Goal: Answer question/provide support: Answer question/provide support

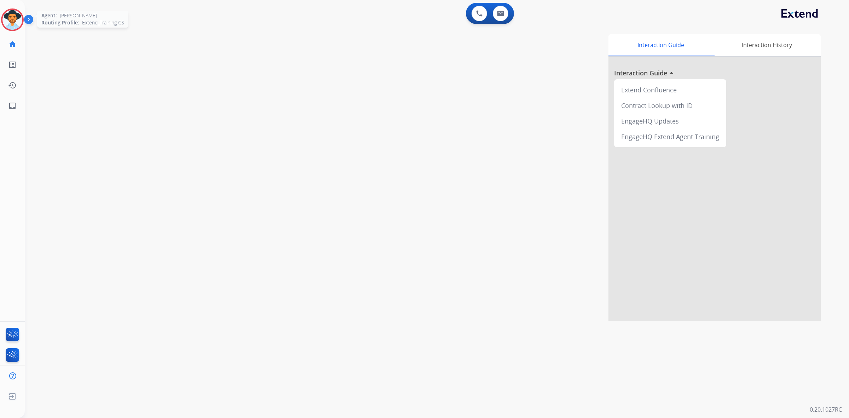
click at [10, 22] on img at bounding box center [12, 20] width 20 height 20
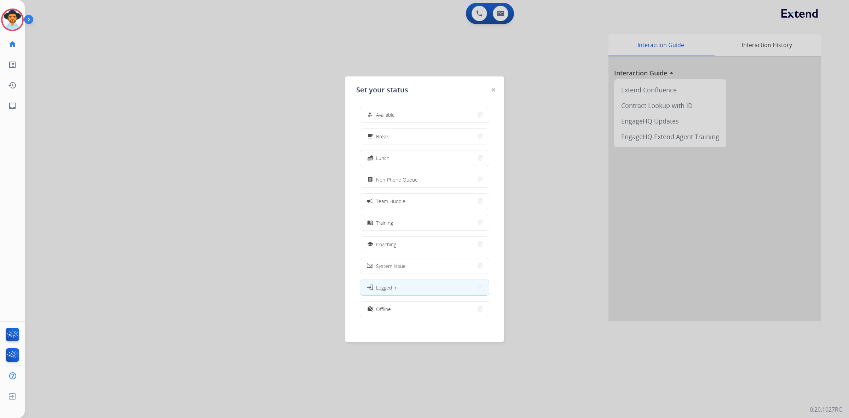
click at [379, 113] on span "Available" at bounding box center [385, 114] width 19 height 7
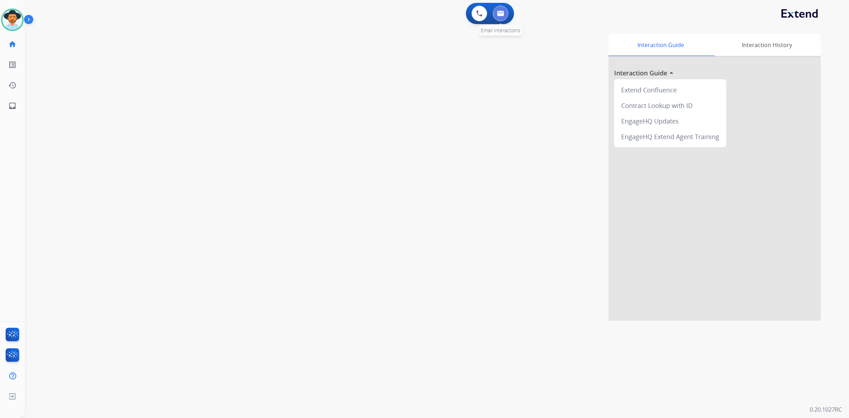
click at [506, 14] on button at bounding box center [501, 14] width 16 height 16
select select "**********"
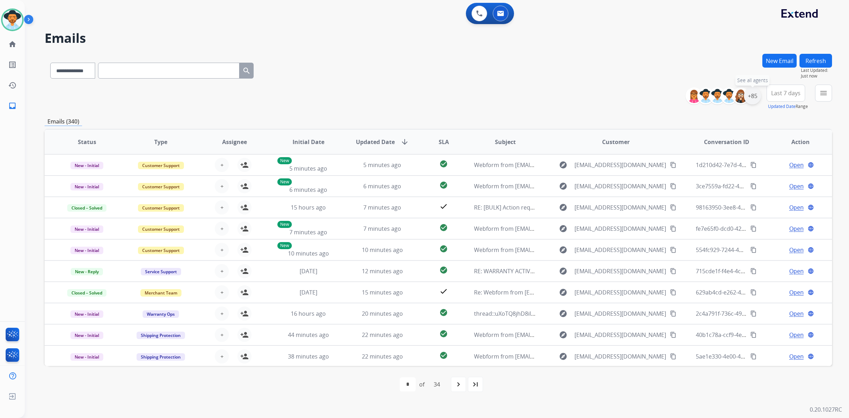
click at [752, 98] on div "+85" at bounding box center [752, 95] width 17 height 17
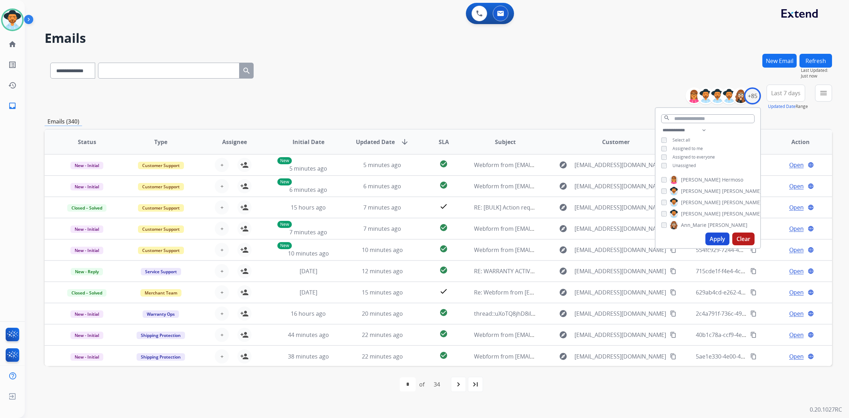
click at [688, 164] on span "Unassigned" at bounding box center [684, 165] width 23 height 6
click at [715, 240] on button "Apply" at bounding box center [718, 239] width 24 height 13
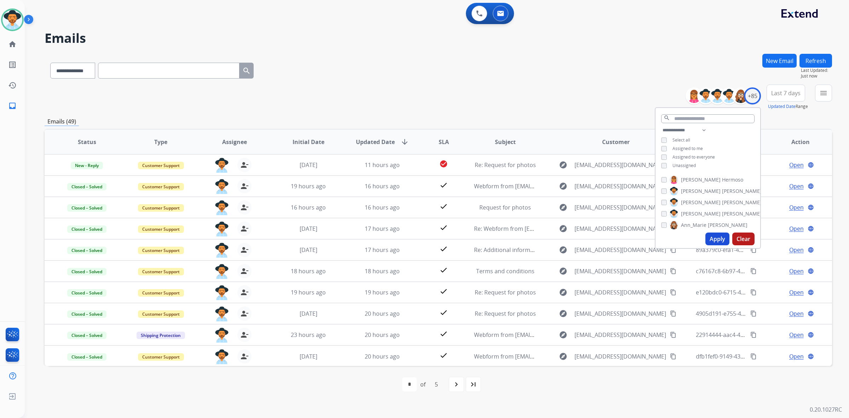
click at [619, 106] on div "**********" at bounding box center [439, 97] width 788 height 25
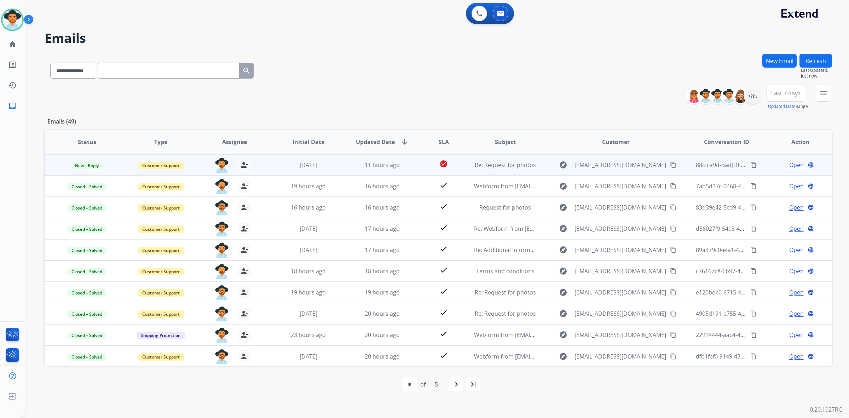
click at [344, 168] on td "11 hours ago" at bounding box center [377, 164] width 74 height 21
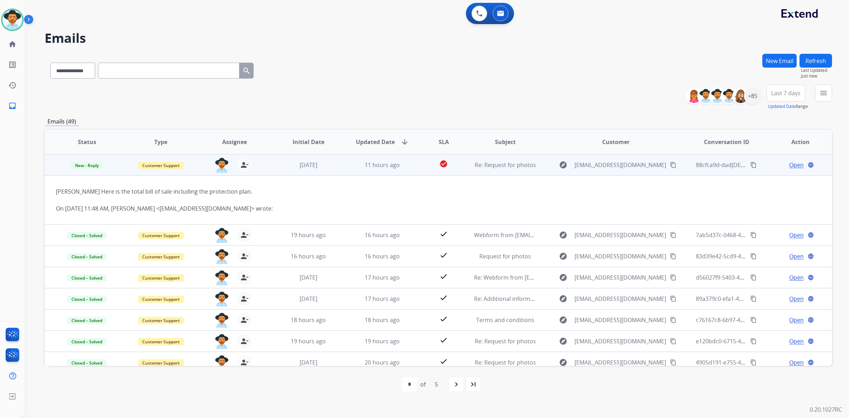
click at [794, 166] on span "Open" at bounding box center [797, 165] width 15 height 8
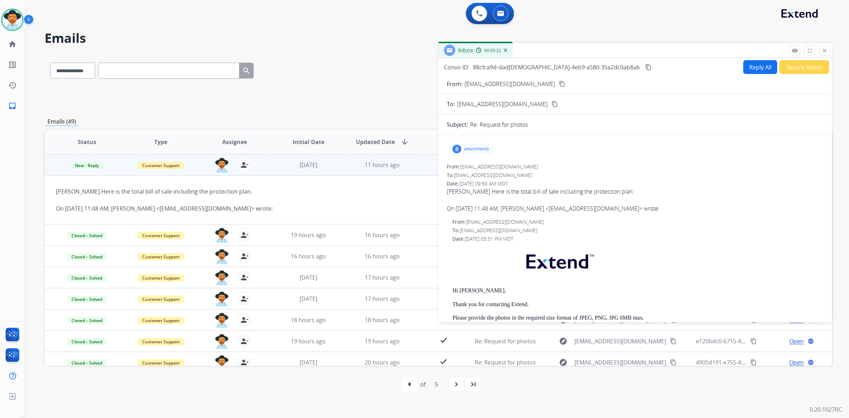
click at [479, 150] on p "attachments" at bounding box center [476, 149] width 25 height 6
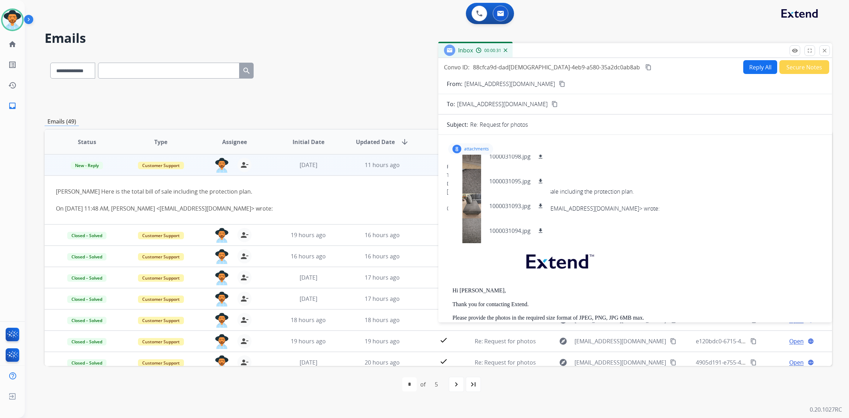
click at [682, 207] on div "On [DATE] 11:48 AM, [PERSON_NAME] <[EMAIL_ADDRESS][DOMAIN_NAME]> wrote:" at bounding box center [635, 208] width 377 height 8
click at [559, 84] on mat-icon "content_copy" at bounding box center [562, 84] width 6 height 6
click at [476, 184] on div at bounding box center [471, 191] width 35 height 25
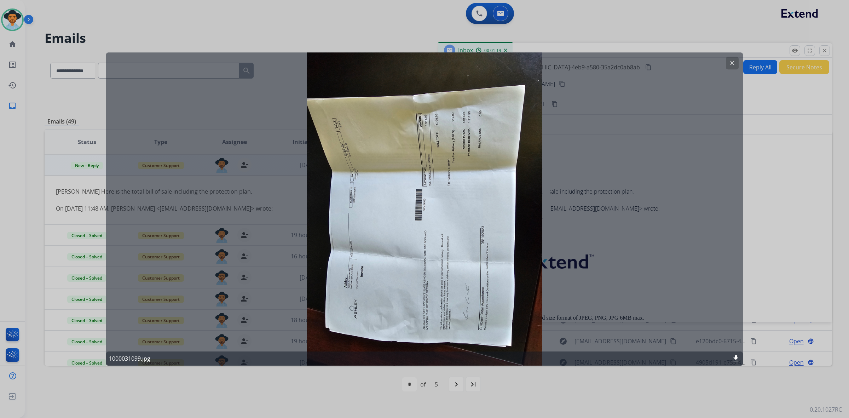
click at [730, 64] on mat-icon "clear" at bounding box center [732, 63] width 6 height 6
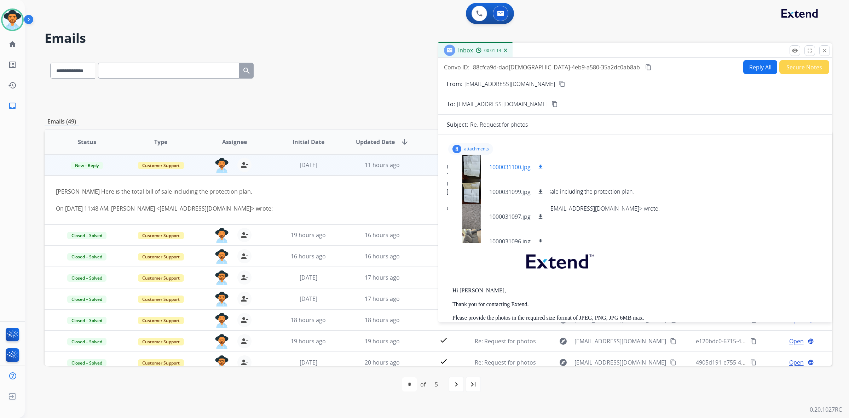
click at [475, 165] on div at bounding box center [471, 167] width 35 height 25
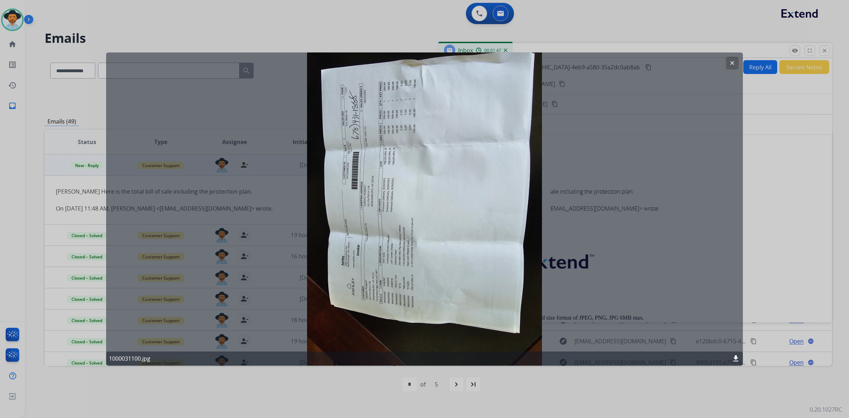
click at [733, 64] on mat-icon "clear" at bounding box center [732, 63] width 6 height 6
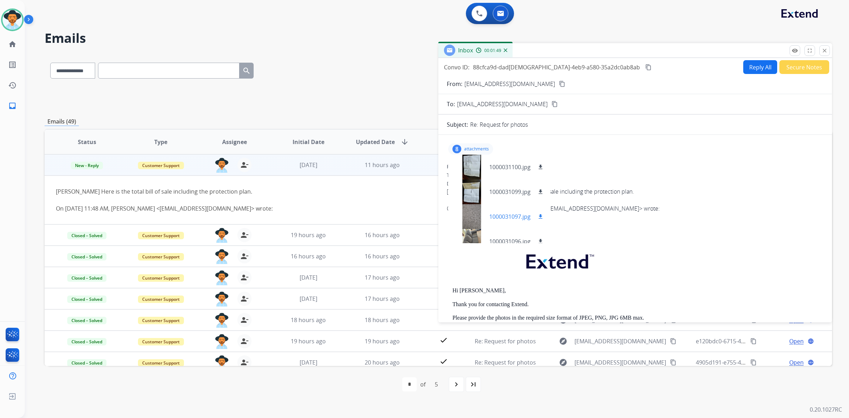
click at [468, 217] on div at bounding box center [471, 216] width 35 height 25
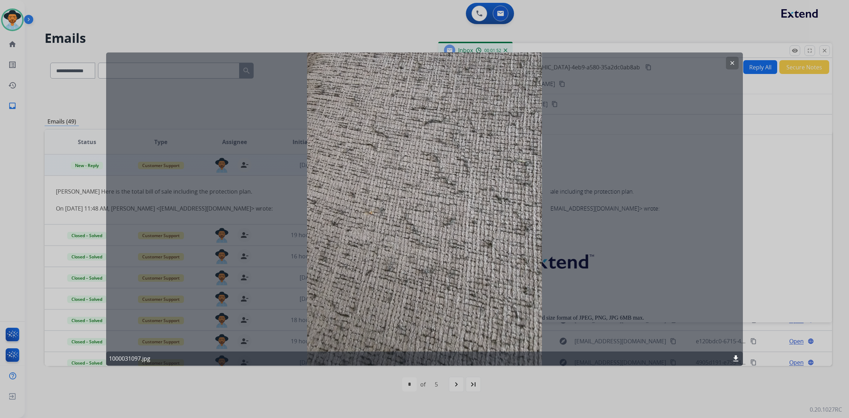
click at [729, 63] on button "clear" at bounding box center [732, 63] width 13 height 13
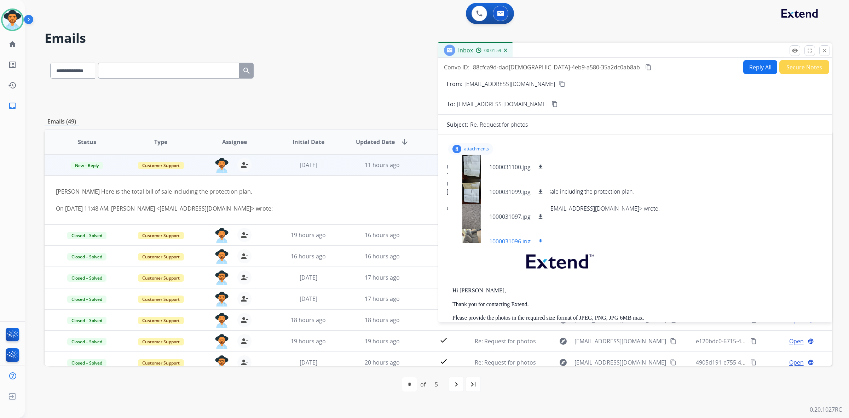
click at [473, 235] on div at bounding box center [471, 241] width 35 height 25
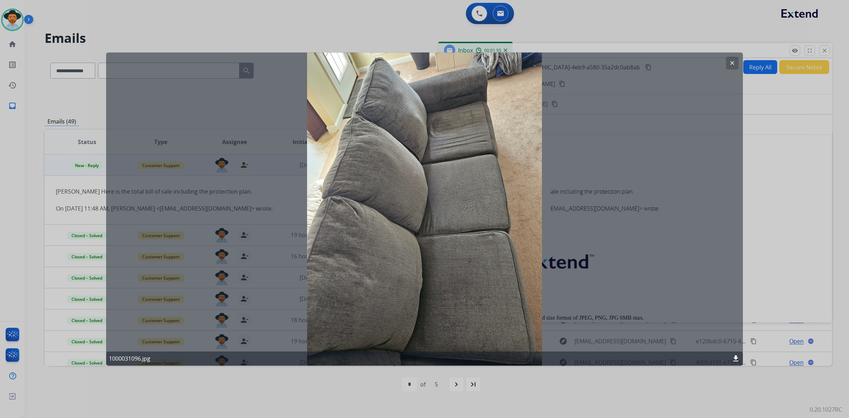
click at [729, 63] on mat-icon "clear" at bounding box center [732, 63] width 6 height 6
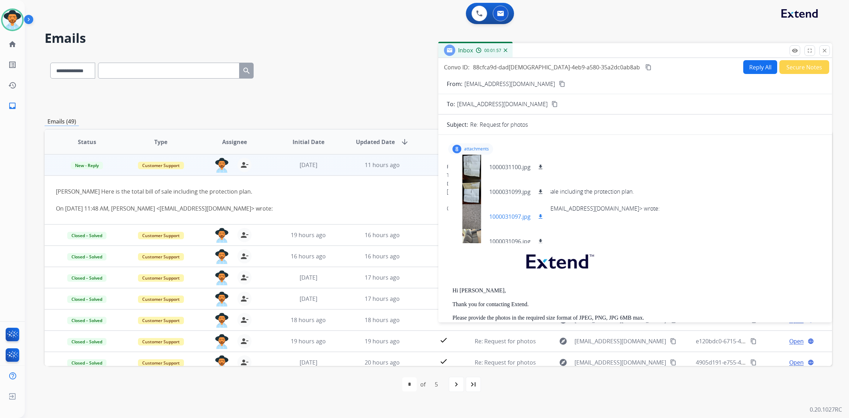
click at [468, 213] on div at bounding box center [471, 216] width 35 height 25
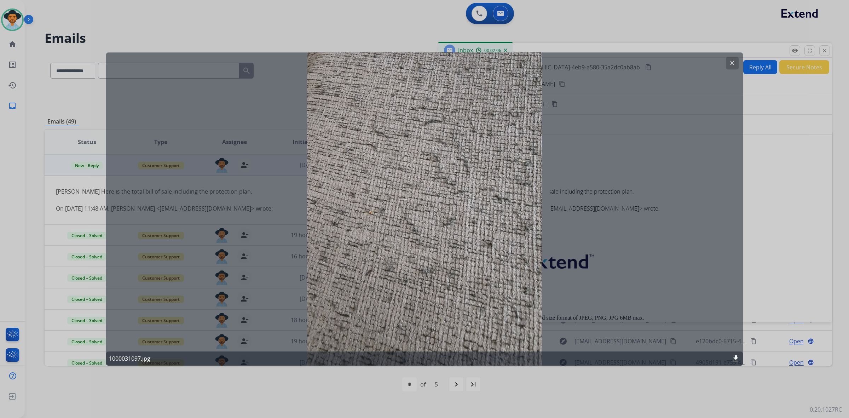
click at [733, 62] on mat-icon "clear" at bounding box center [732, 63] width 6 height 6
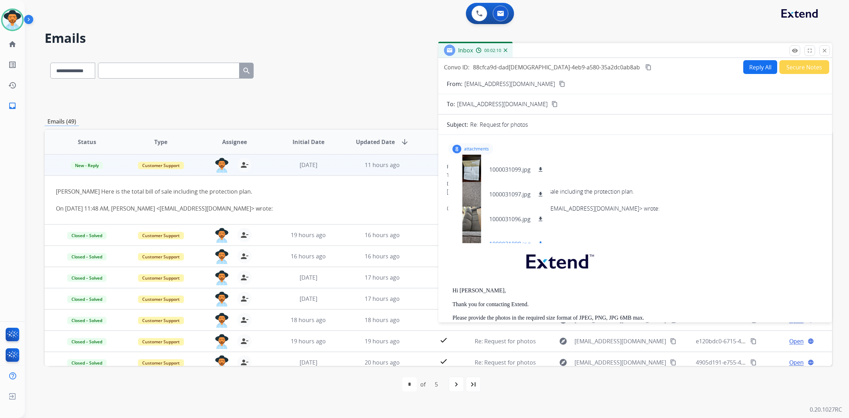
scroll to position [44, 0]
click at [470, 197] on div at bounding box center [471, 197] width 35 height 25
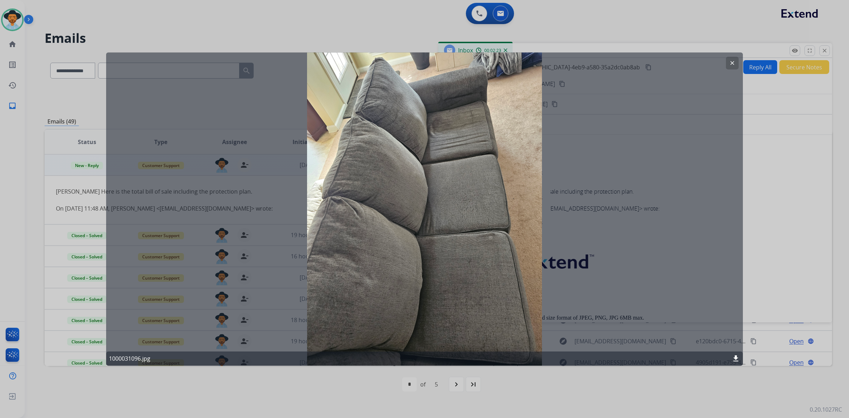
click at [730, 62] on mat-icon "clear" at bounding box center [732, 63] width 6 height 6
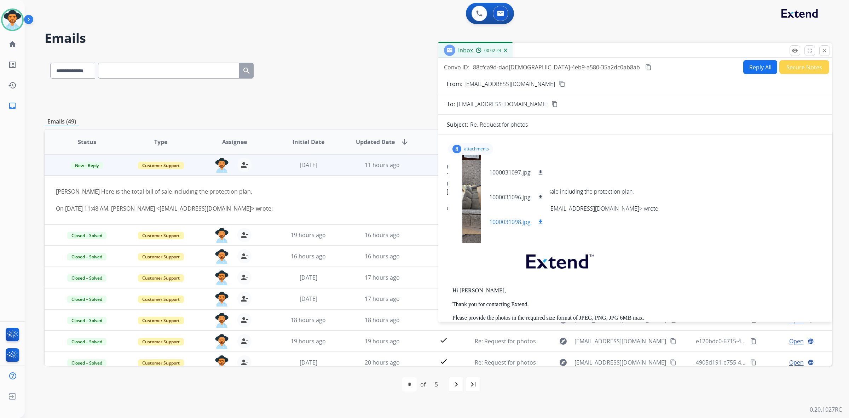
click at [468, 227] on div at bounding box center [471, 222] width 35 height 25
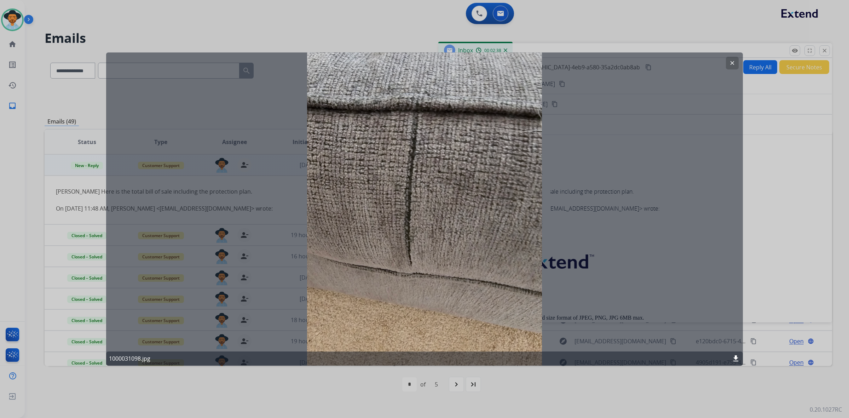
click at [732, 64] on mat-icon "clear" at bounding box center [732, 63] width 6 height 6
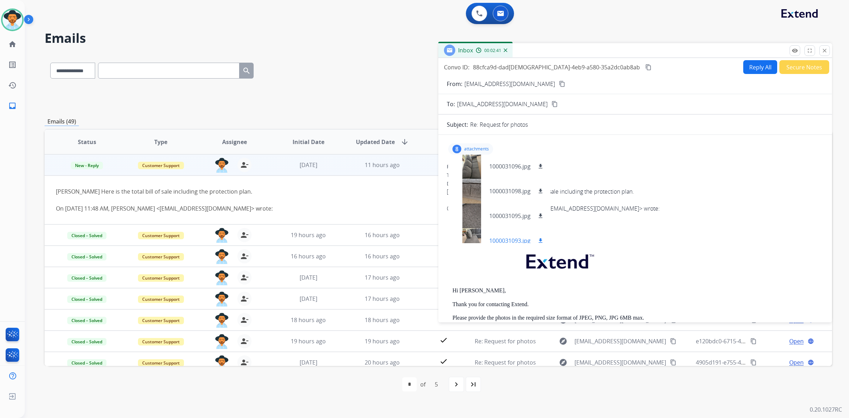
scroll to position [88, 0]
click at [471, 199] on div at bounding box center [471, 202] width 35 height 25
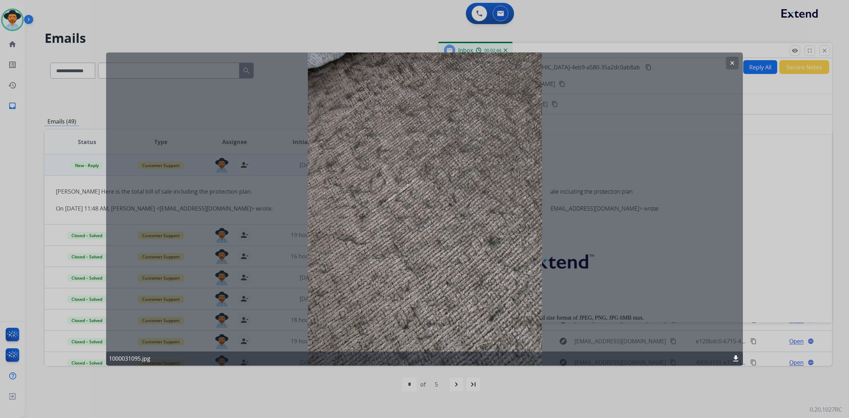
click at [731, 63] on mat-icon "clear" at bounding box center [732, 63] width 6 height 6
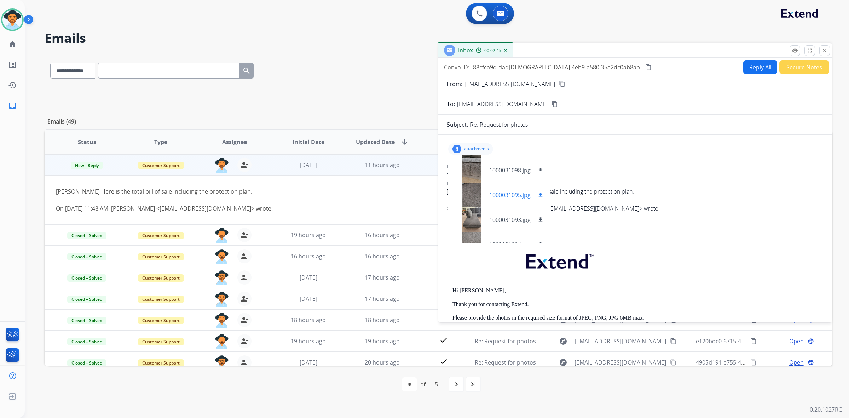
scroll to position [110, 0]
click at [466, 175] on div at bounding box center [471, 181] width 35 height 25
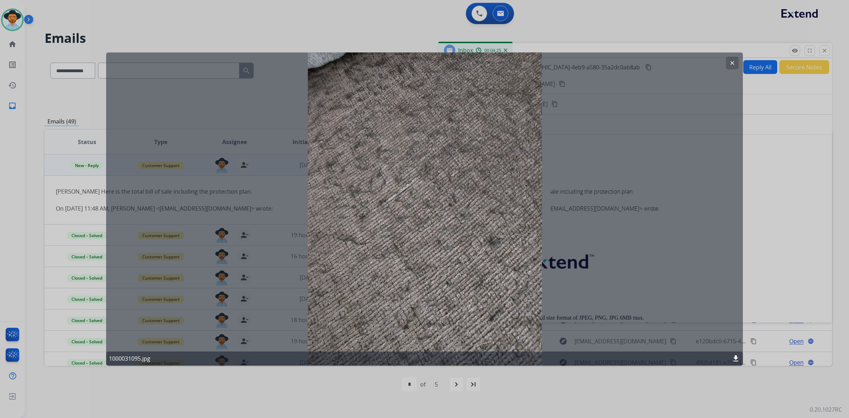
click at [732, 67] on button "clear" at bounding box center [732, 63] width 13 height 13
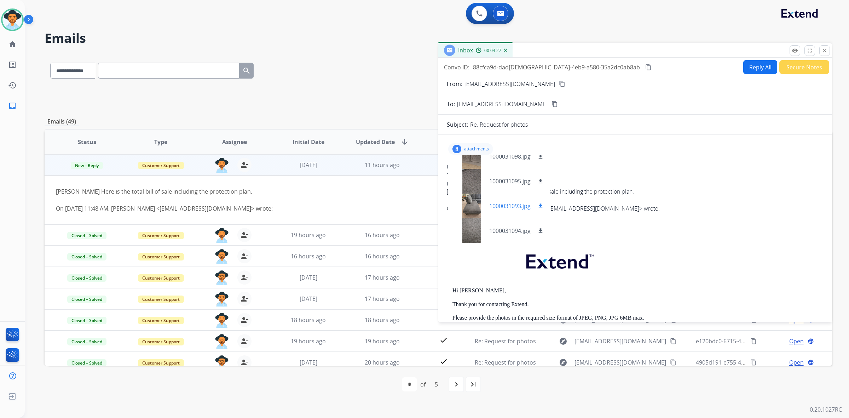
click at [464, 204] on div at bounding box center [471, 206] width 35 height 25
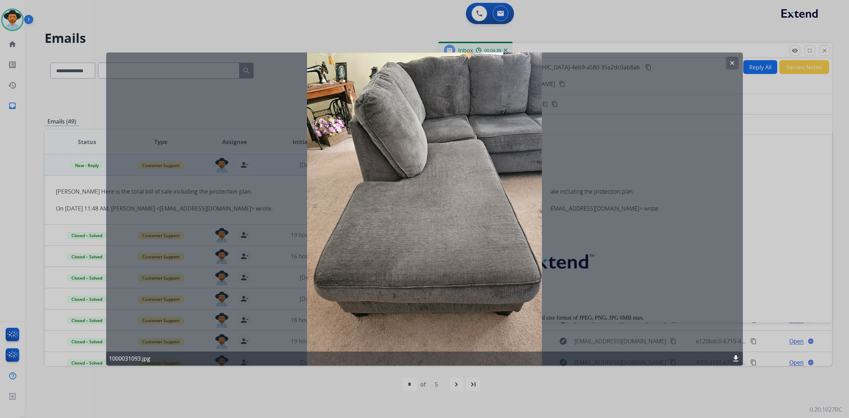
click at [729, 65] on mat-icon "clear" at bounding box center [732, 63] width 6 height 6
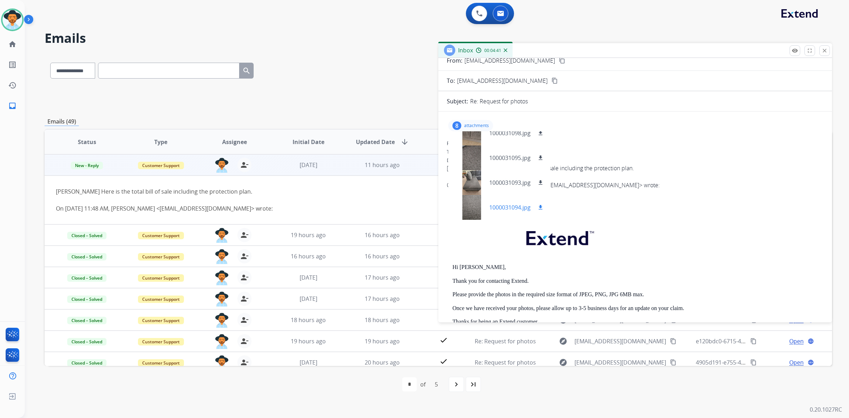
scroll to position [44, 0]
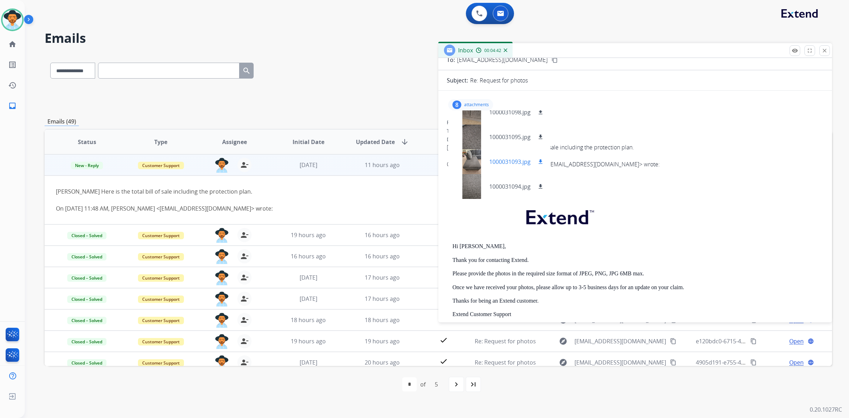
click at [475, 172] on div at bounding box center [471, 161] width 35 height 25
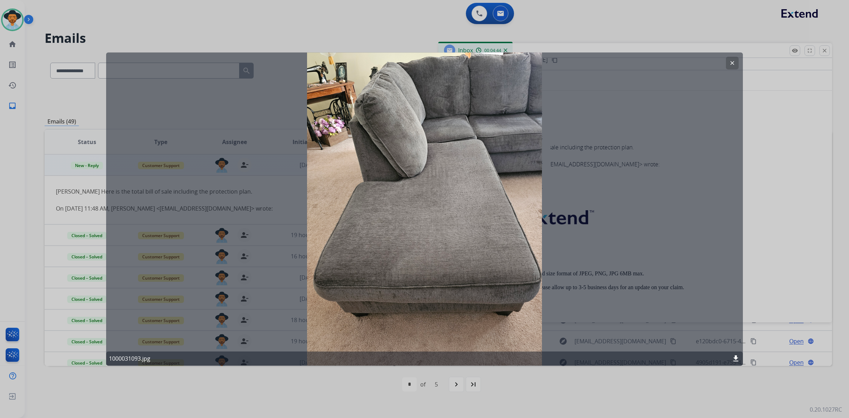
click at [733, 65] on mat-icon "clear" at bounding box center [732, 63] width 6 height 6
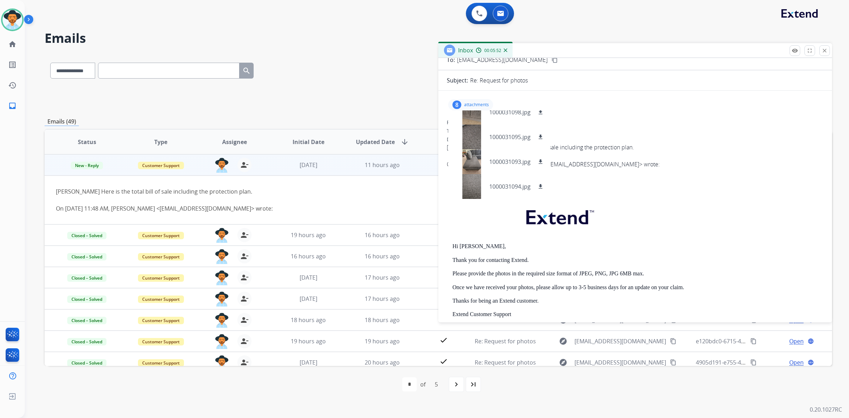
click at [638, 214] on p at bounding box center [638, 219] width 371 height 34
click at [467, 105] on p "attachments" at bounding box center [476, 105] width 25 height 6
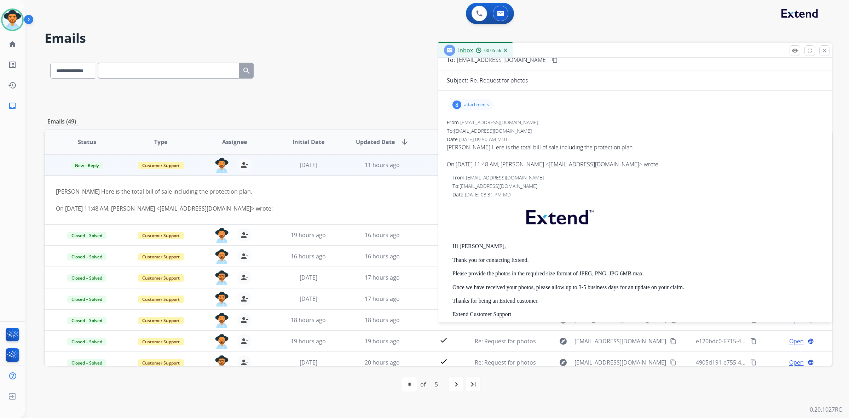
click at [481, 132] on span "[EMAIL_ADDRESS][DOMAIN_NAME]" at bounding box center [493, 130] width 78 height 7
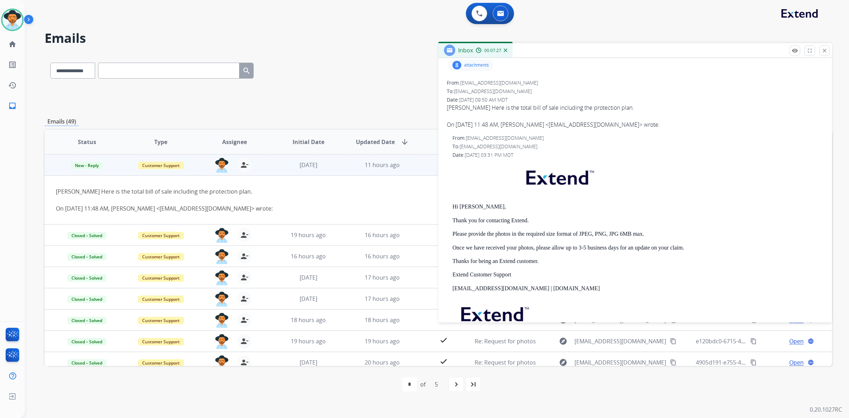
scroll to position [0, 0]
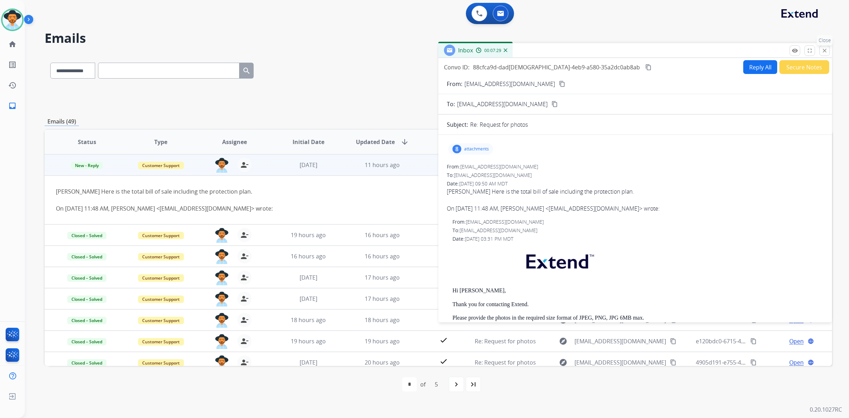
click at [826, 53] on mat-icon "close" at bounding box center [825, 50] width 6 height 6
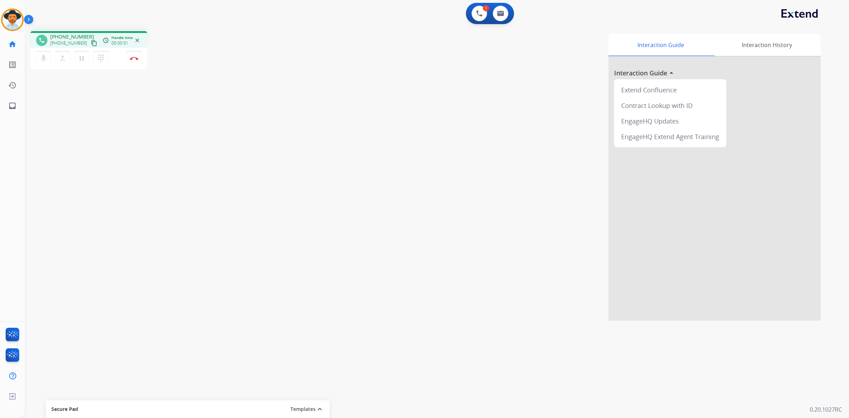
click at [91, 44] on mat-icon "content_copy" at bounding box center [94, 43] width 6 height 6
click at [84, 61] on mat-icon "pause" at bounding box center [82, 58] width 8 height 8
click at [82, 57] on mat-icon "play_arrow" at bounding box center [82, 58] width 8 height 8
click at [81, 58] on mat-icon "pause" at bounding box center [82, 58] width 8 height 8
click at [81, 57] on mat-icon "play_arrow" at bounding box center [82, 58] width 8 height 8
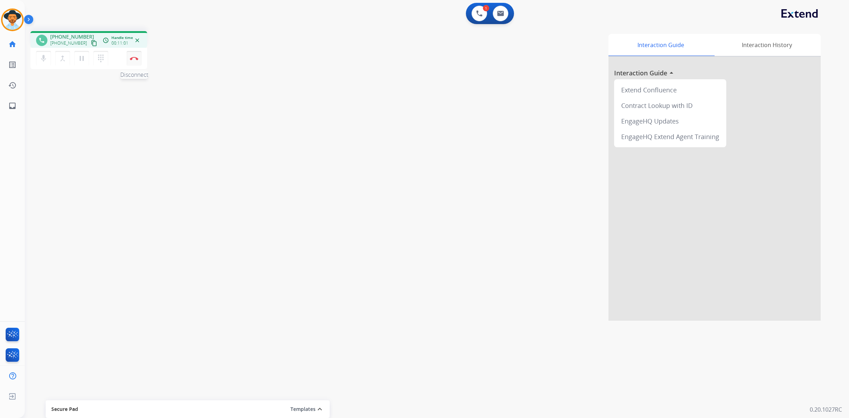
click at [134, 57] on img at bounding box center [134, 59] width 8 height 4
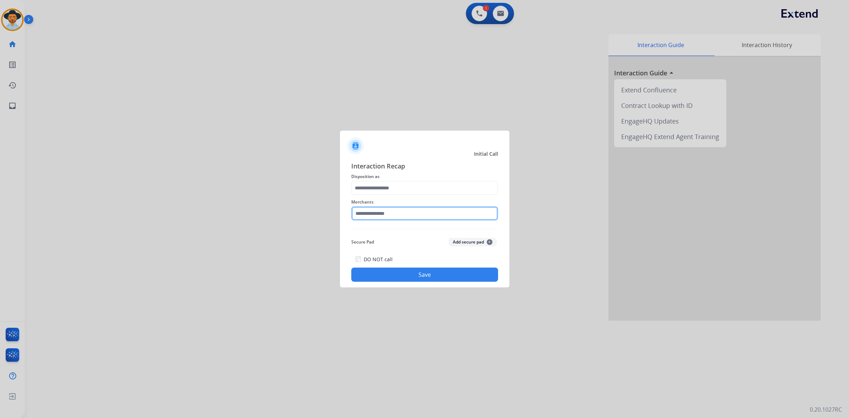
click at [367, 212] on input "text" at bounding box center [424, 213] width 147 height 14
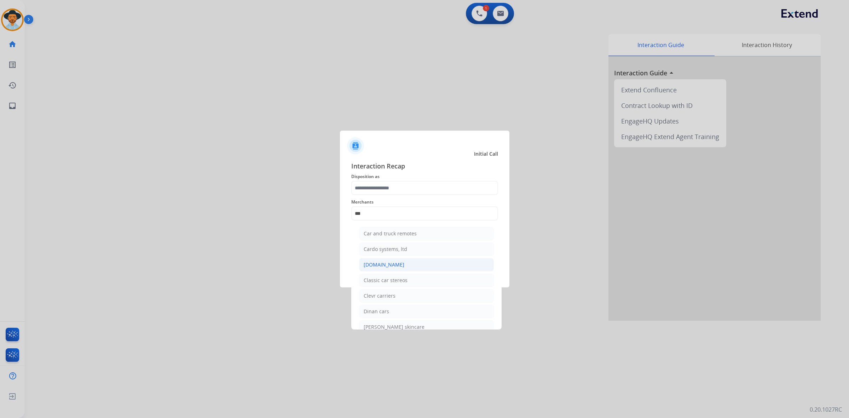
click at [388, 264] on div "[DOMAIN_NAME]" at bounding box center [384, 264] width 41 height 7
type input "**********"
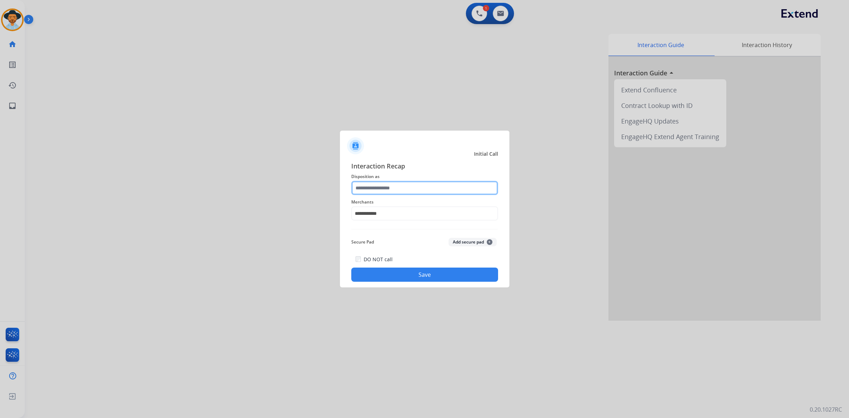
click at [393, 190] on input "text" at bounding box center [424, 188] width 147 height 14
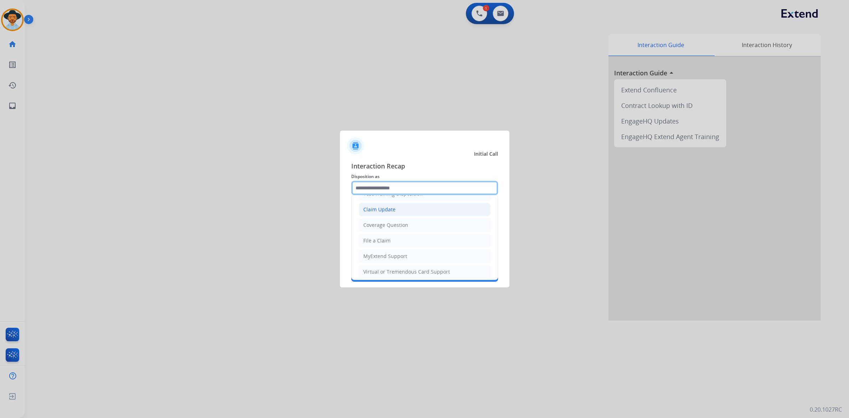
scroll to position [44, 0]
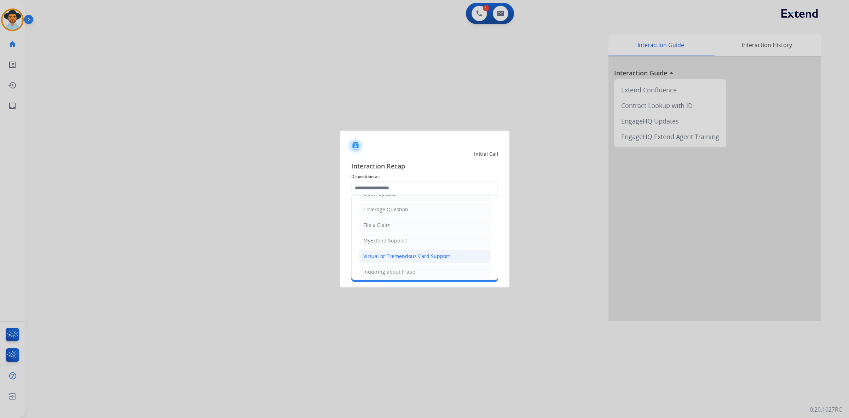
click at [390, 259] on div "Virtual or Tremendous Card Support" at bounding box center [407, 256] width 87 height 7
type input "**********"
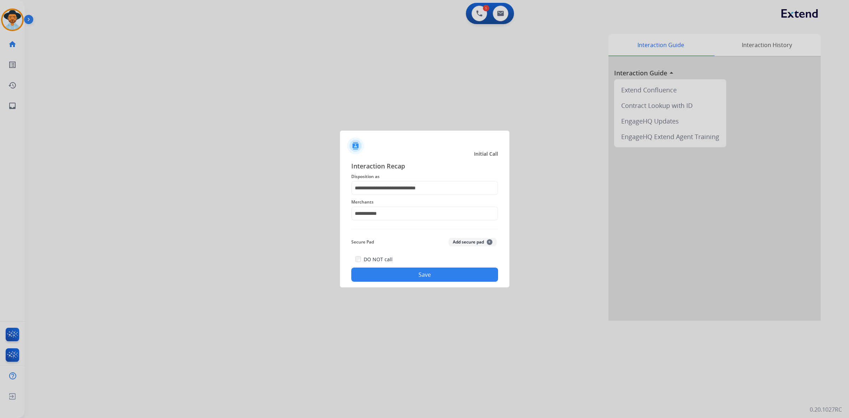
click at [413, 268] on button "Save" at bounding box center [424, 275] width 147 height 14
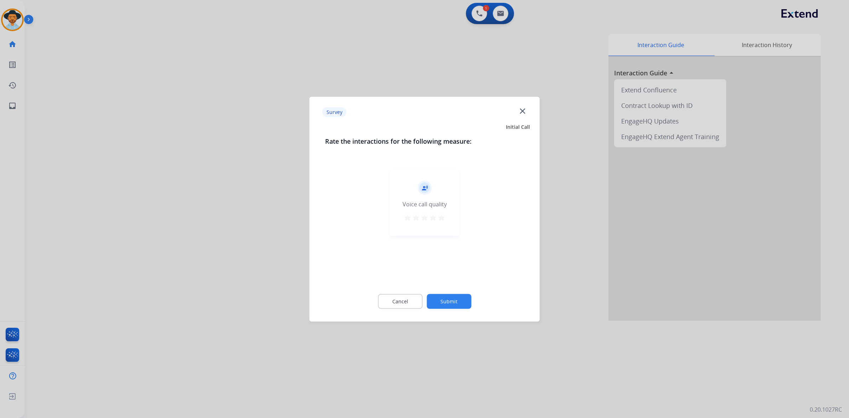
click at [445, 216] on mat-icon "star" at bounding box center [441, 217] width 8 height 8
click at [468, 303] on button "Submit" at bounding box center [449, 301] width 45 height 15
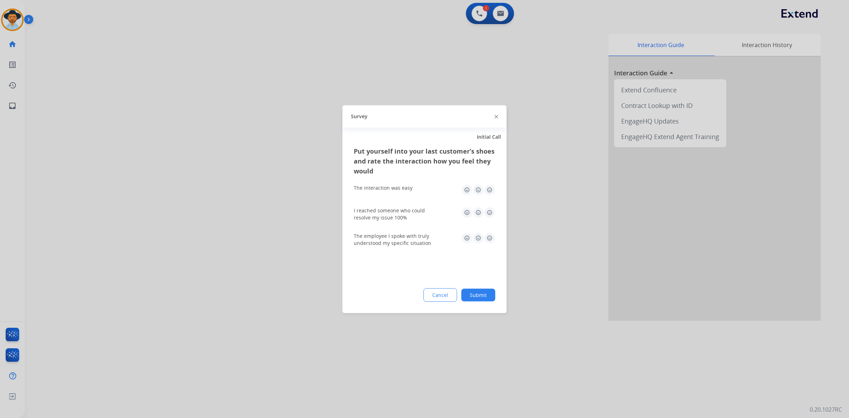
click at [493, 186] on img at bounding box center [489, 189] width 11 height 11
click at [489, 211] on img at bounding box center [489, 212] width 11 height 11
click at [491, 237] on img at bounding box center [489, 237] width 11 height 11
click at [487, 292] on button "Submit" at bounding box center [479, 294] width 34 height 13
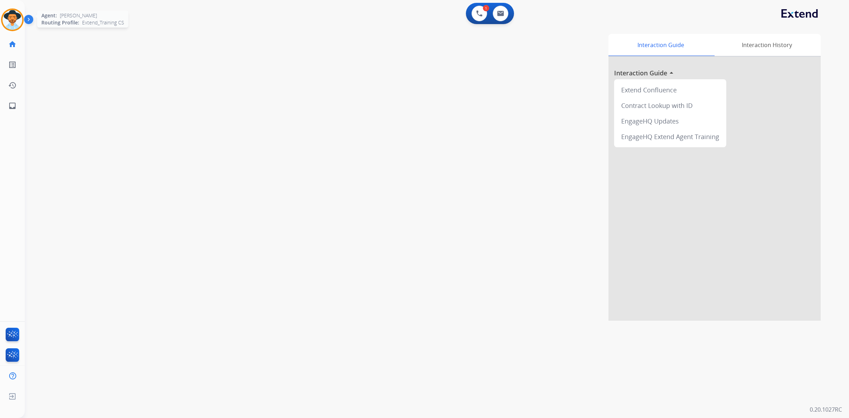
click at [19, 20] on img at bounding box center [12, 20] width 20 height 20
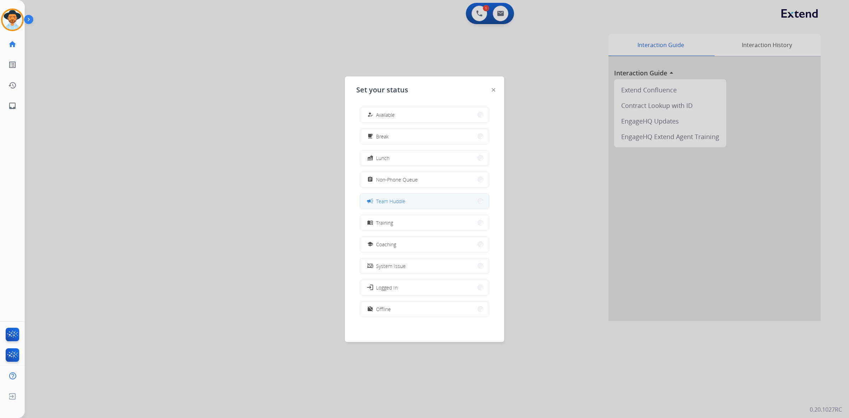
click at [434, 196] on button "campaign Team Huddle" at bounding box center [424, 201] width 129 height 15
